Goal: Check status: Check status

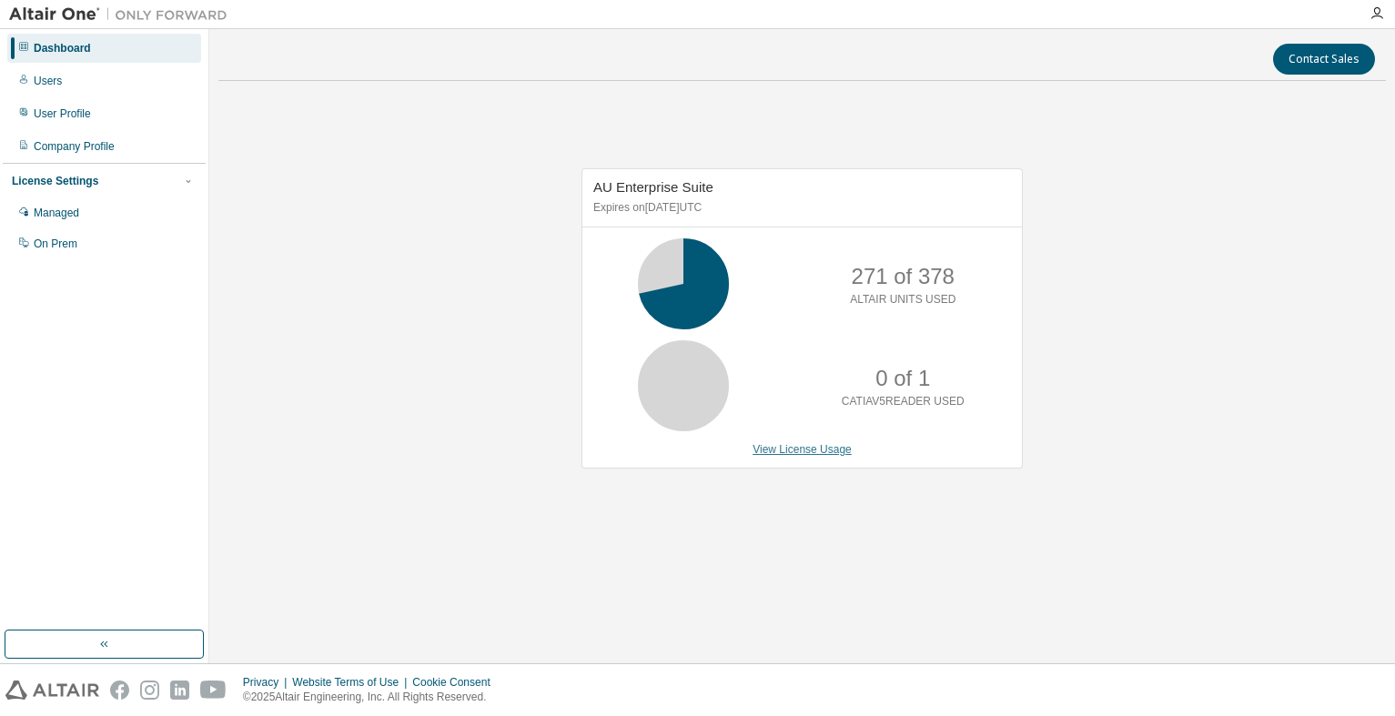
click at [841, 446] on link "View License Usage" at bounding box center [802, 449] width 99 height 13
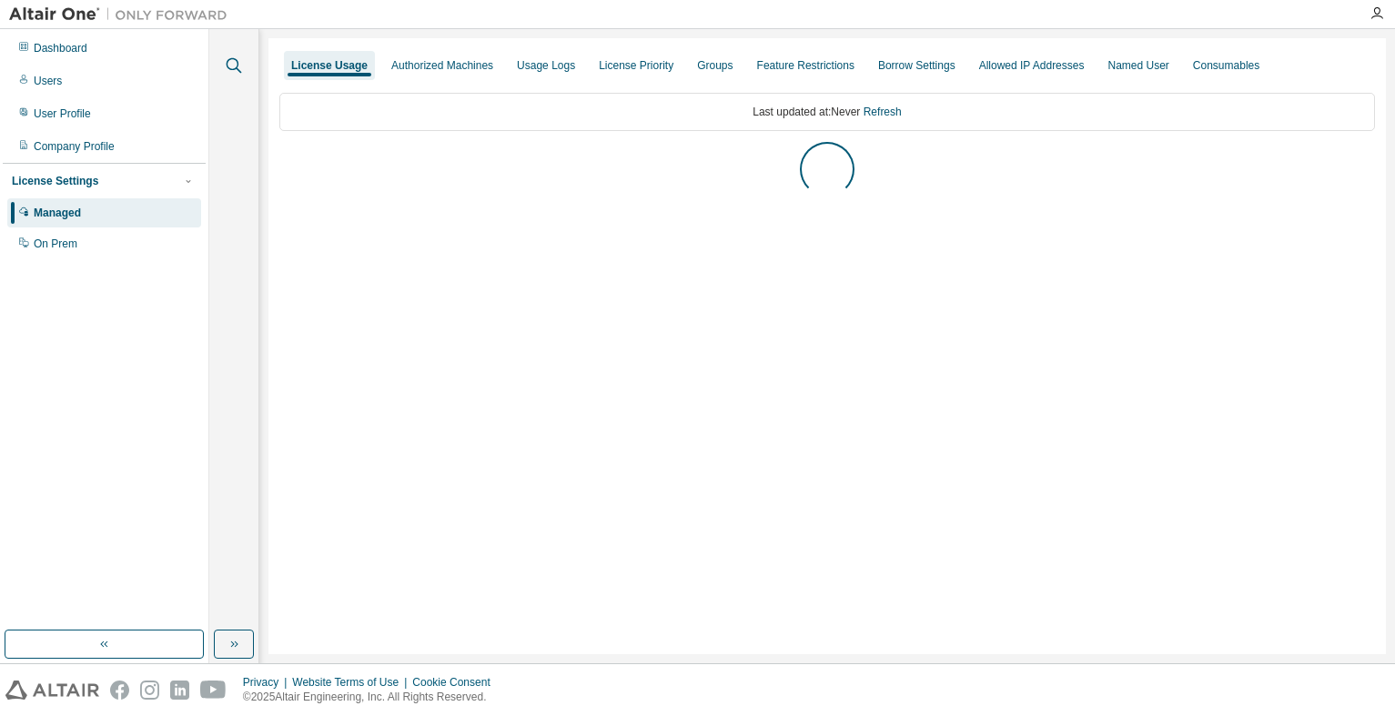
click at [243, 67] on icon "button" at bounding box center [234, 66] width 22 height 22
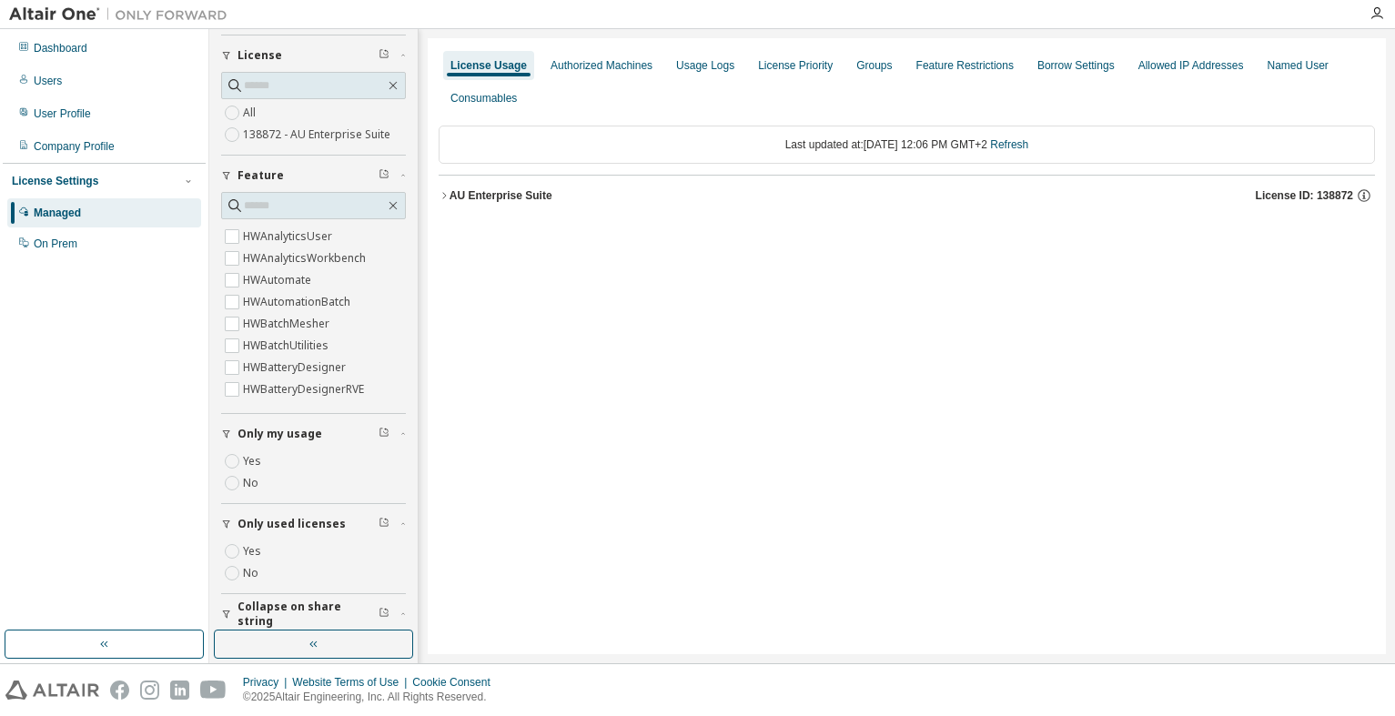
scroll to position [122, 0]
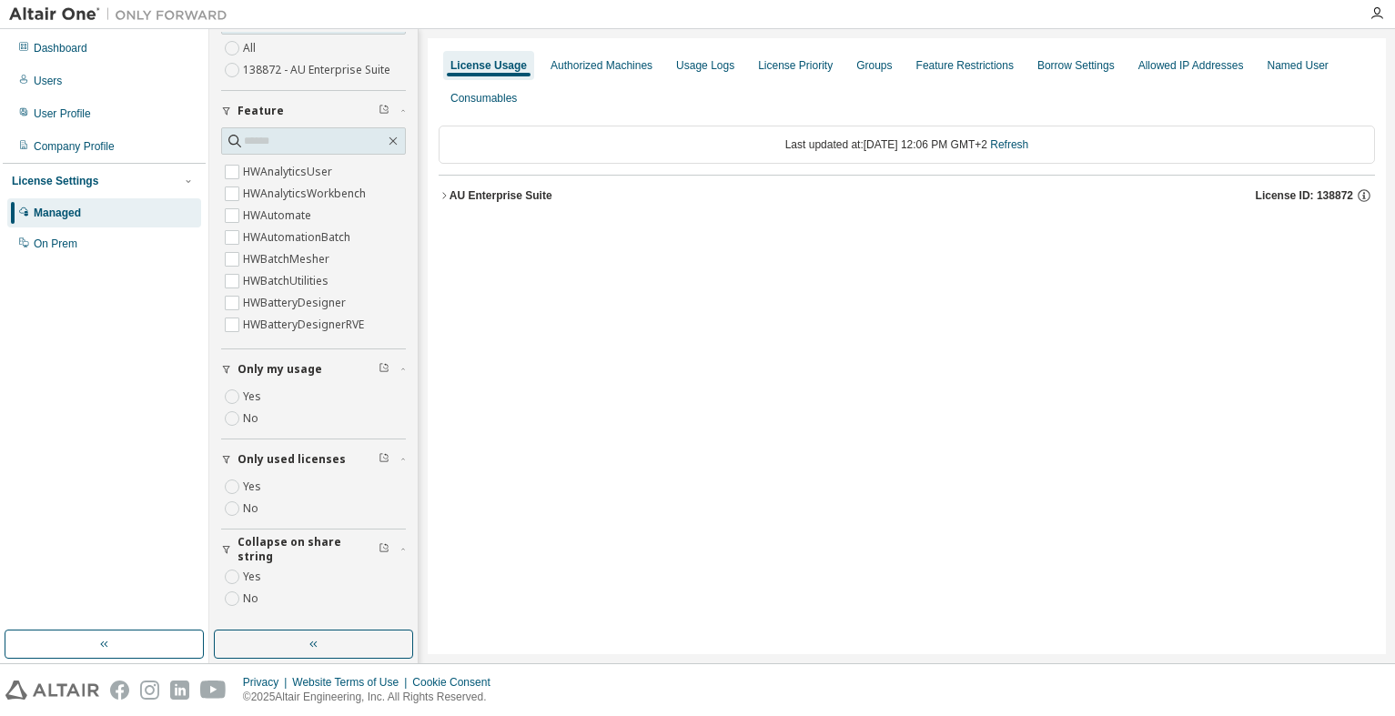
click at [491, 179] on button "AU Enterprise Suite License ID: 138872" at bounding box center [907, 196] width 937 height 40
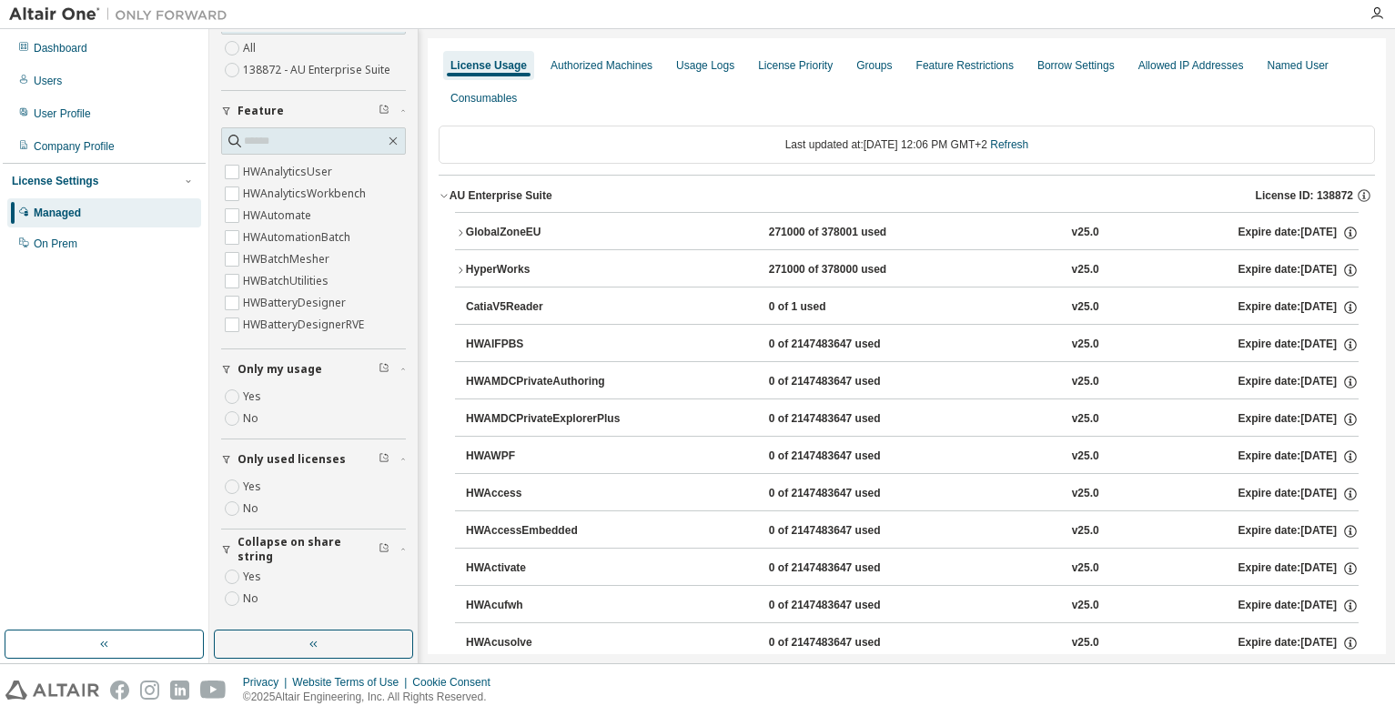
click at [487, 194] on div "AU Enterprise Suite" at bounding box center [501, 195] width 103 height 15
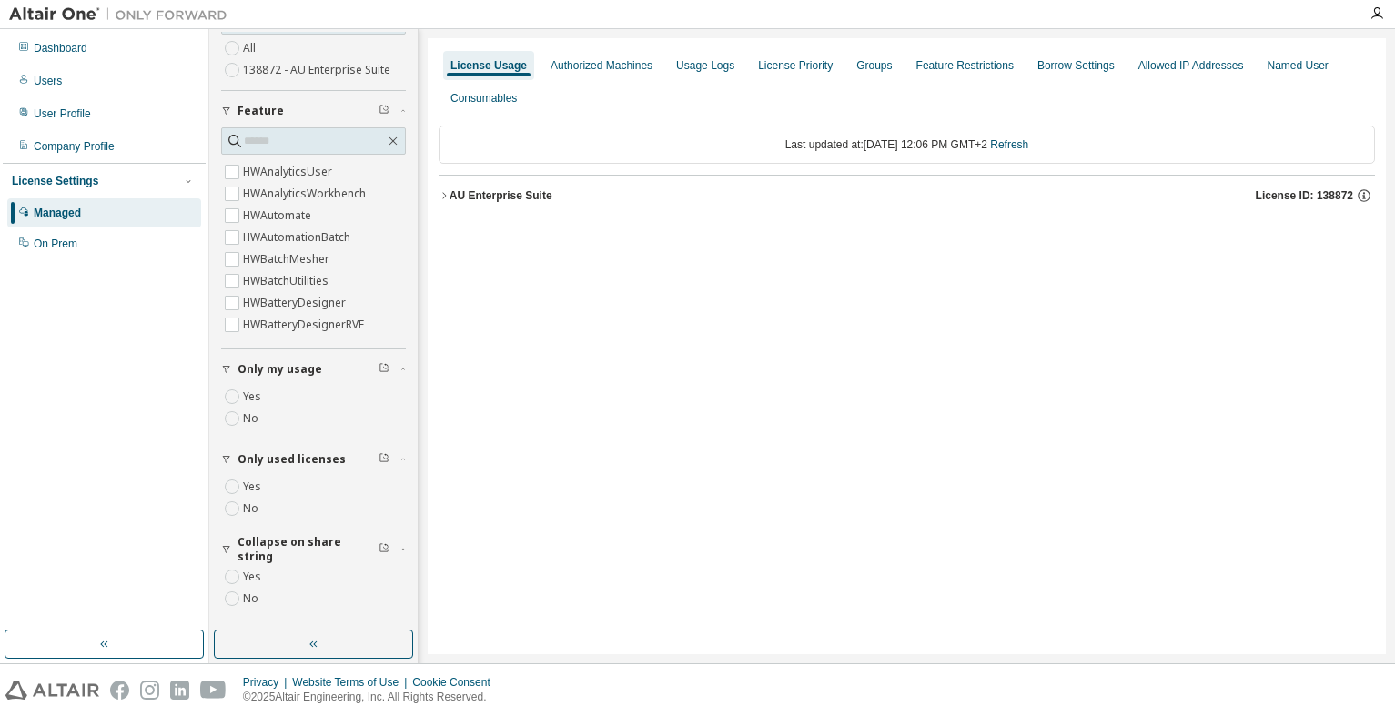
click at [487, 194] on div "AU Enterprise Suite" at bounding box center [501, 195] width 103 height 15
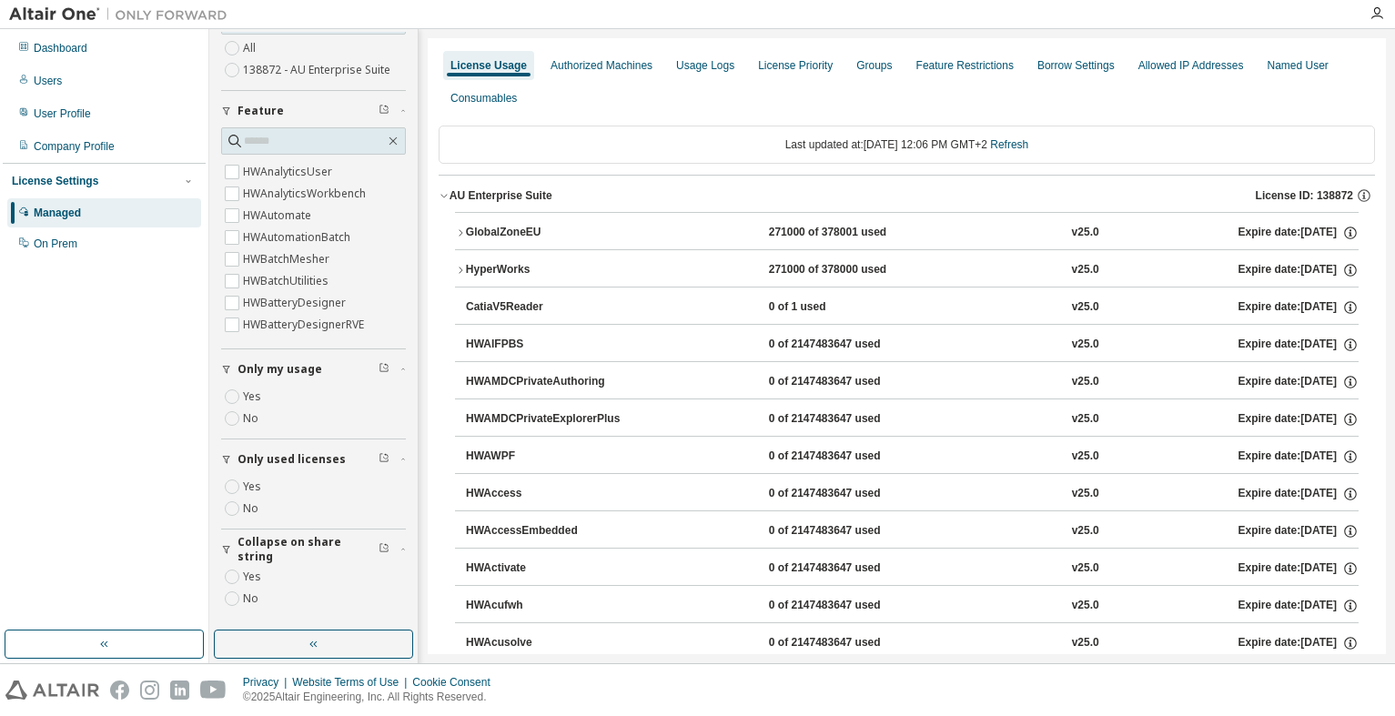
click at [492, 235] on div "GlobalZoneEU" at bounding box center [548, 233] width 164 height 16
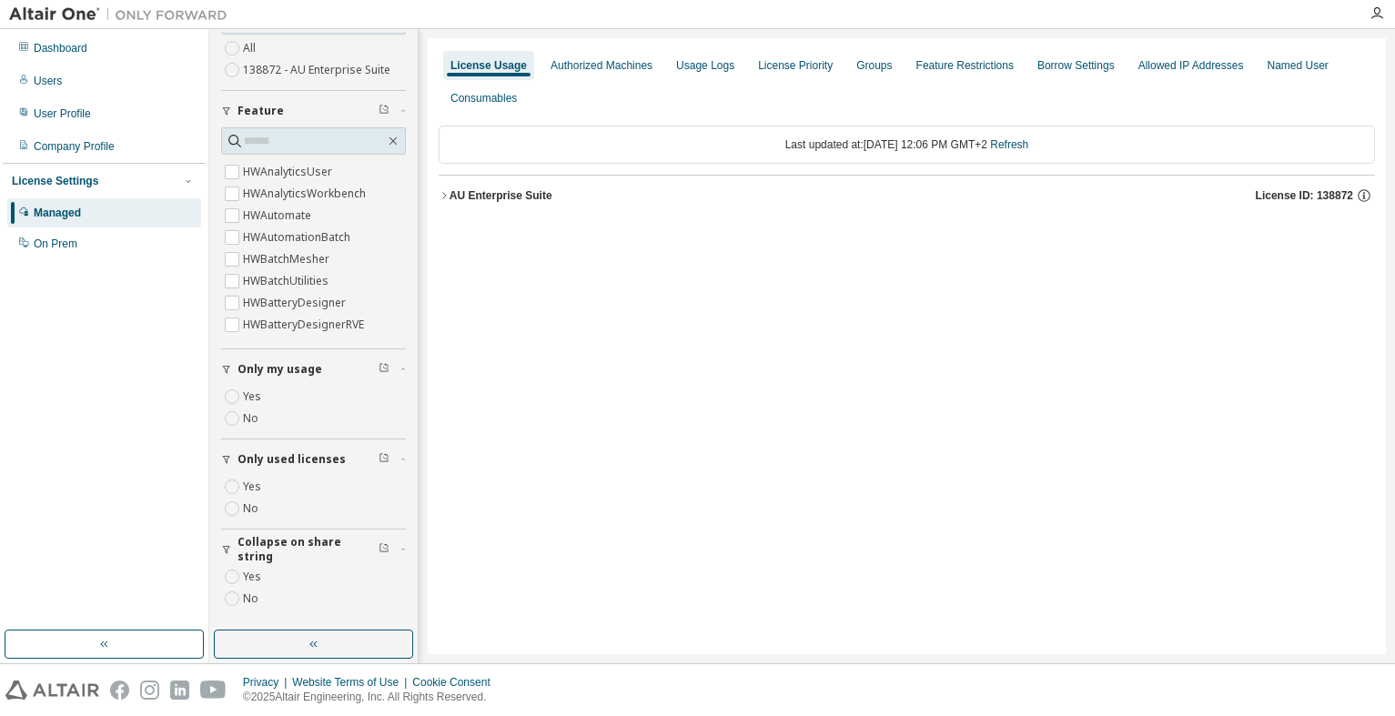
click at [533, 188] on div "AU Enterprise Suite License ID: 138872" at bounding box center [913, 196] width 926 height 16
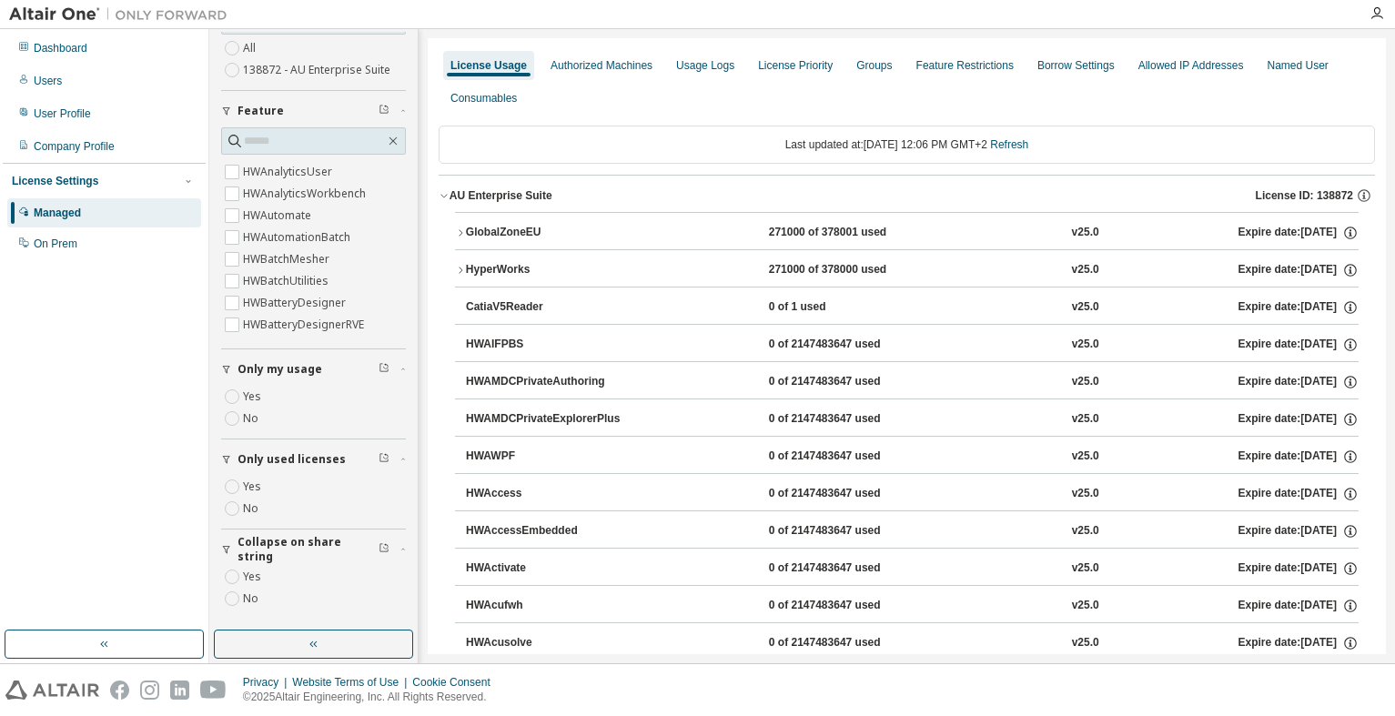
click at [501, 224] on button "GlobalZoneEU 271000 of 378001 used v25.0 Expire date: [DATE]" at bounding box center [907, 233] width 904 height 40
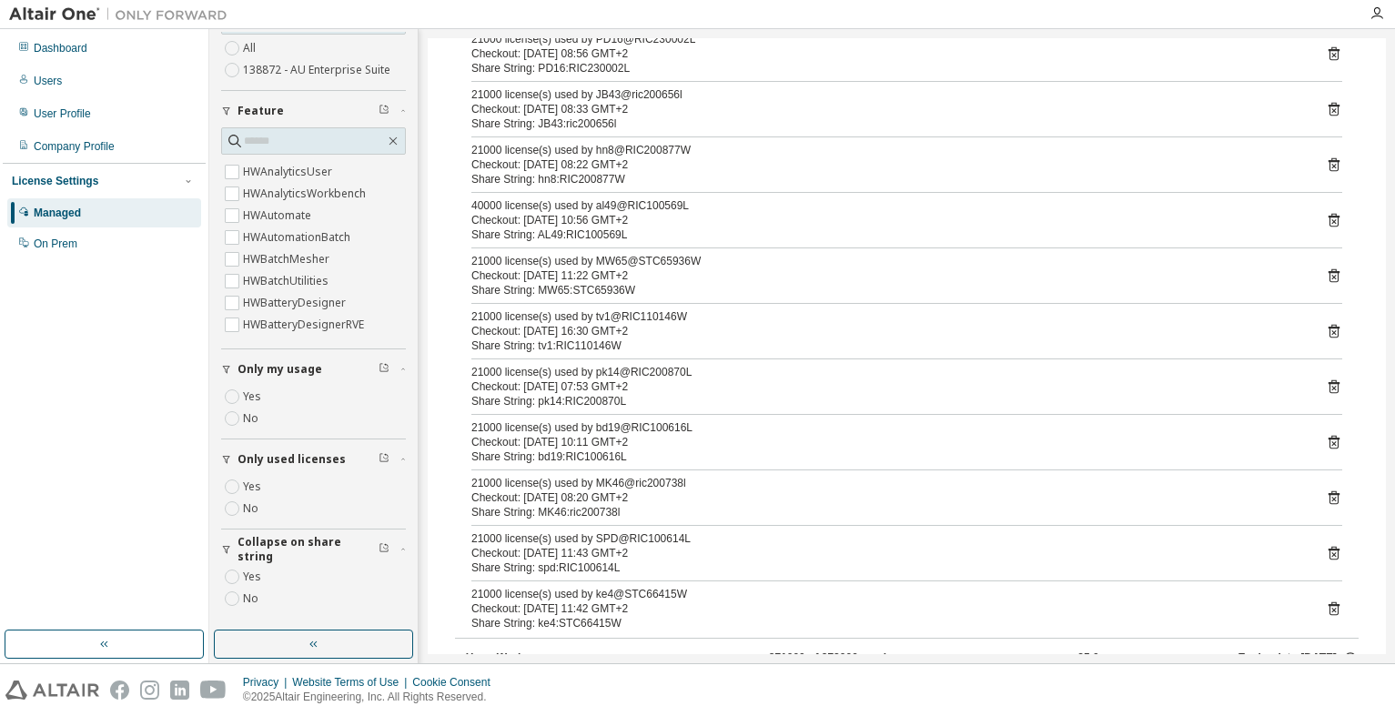
scroll to position [0, 0]
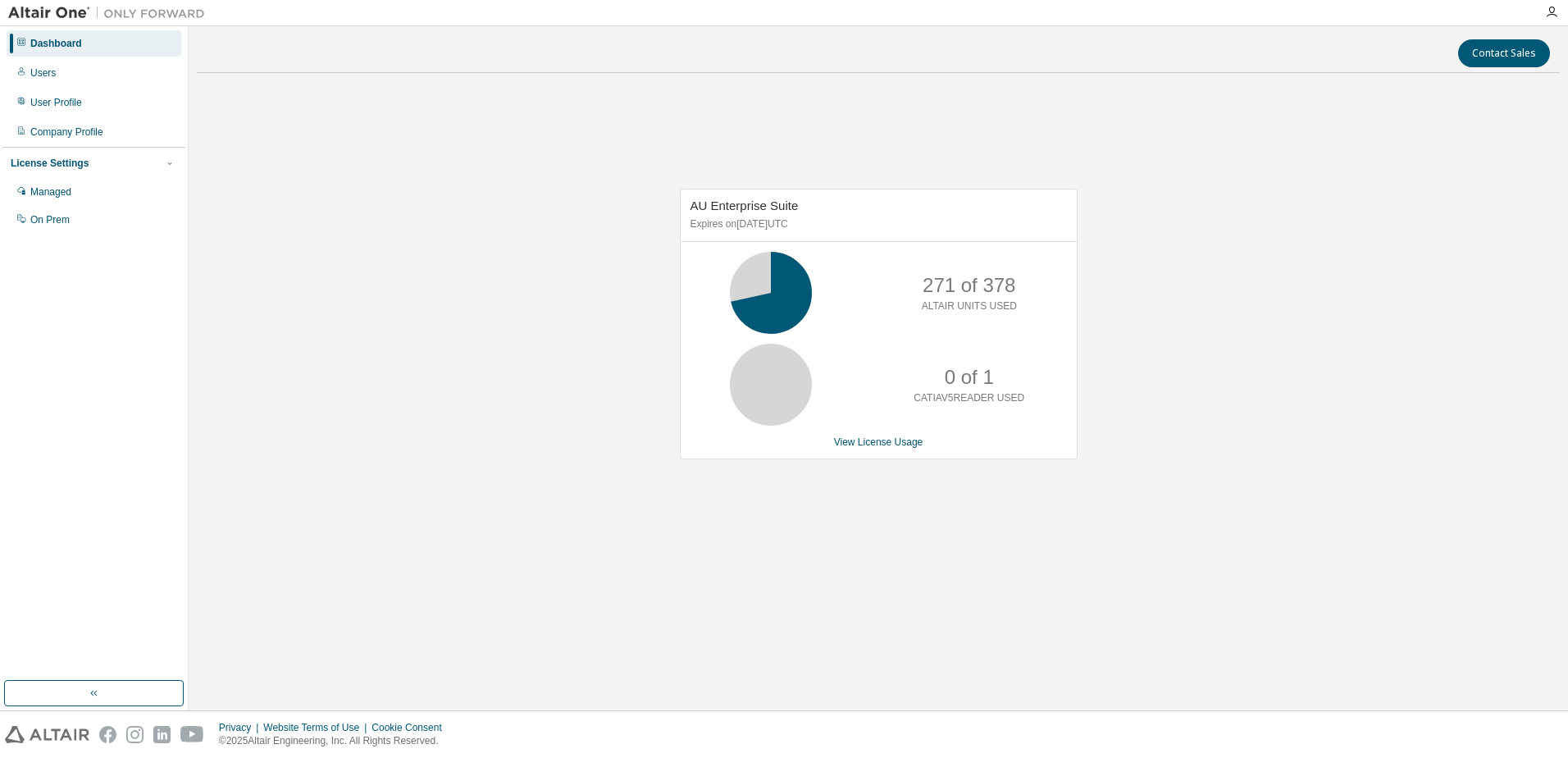
click at [896, 450] on div "AU Enterprise Suite Expires on [DATE] UTC 271 of 378 ALTAIR UNITS USED 0 of 1 C…" at bounding box center [879, 324] width 397 height 270
click at [880, 443] on link "View License Usage" at bounding box center [879, 442] width 89 height 12
